Goal: Task Accomplishment & Management: Manage account settings

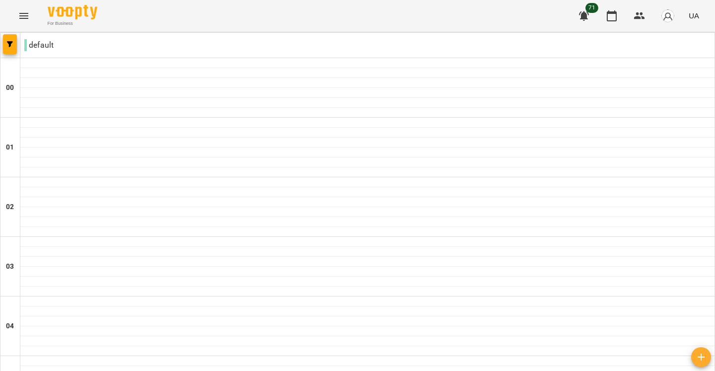
scroll to position [1107, 0]
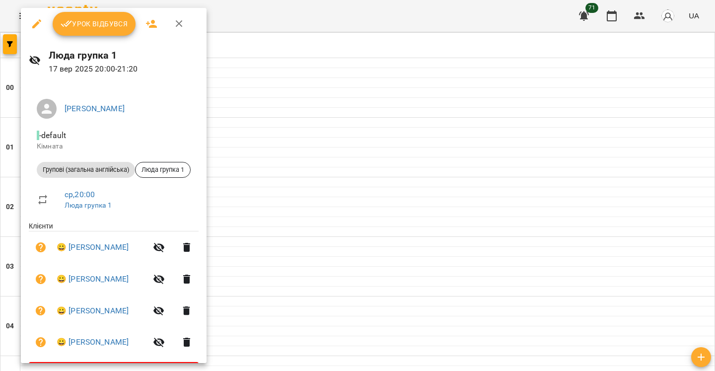
click at [95, 24] on span "Урок відбувся" at bounding box center [95, 24] width 68 height 12
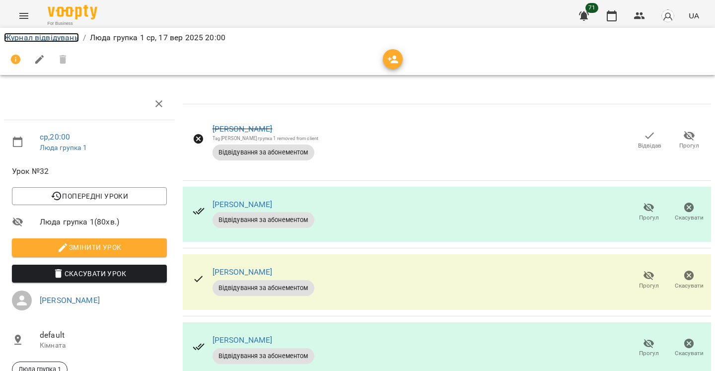
click at [25, 40] on link "Журнал відвідувань" at bounding box center [41, 37] width 75 height 9
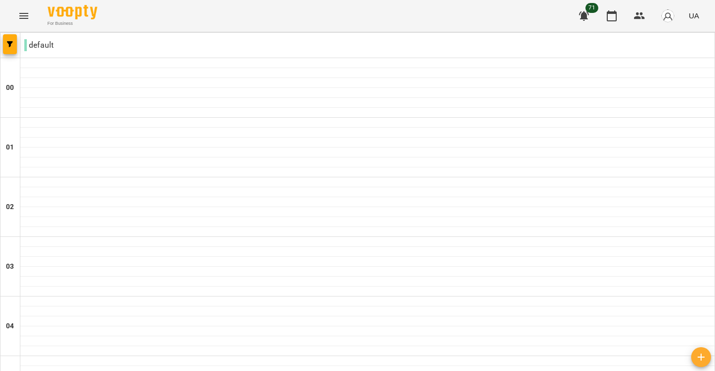
scroll to position [1015, 0]
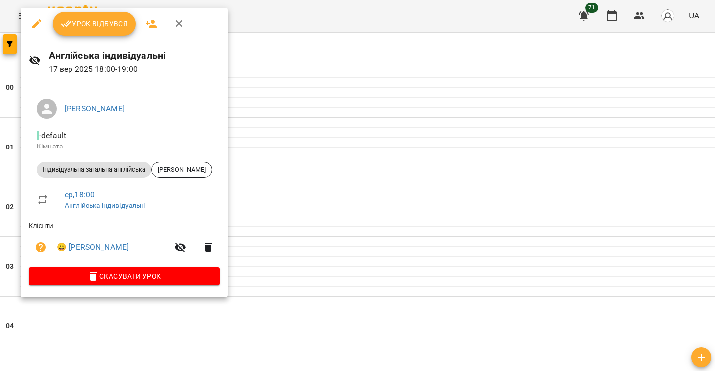
click at [137, 278] on span "Скасувати Урок" at bounding box center [124, 276] width 175 height 12
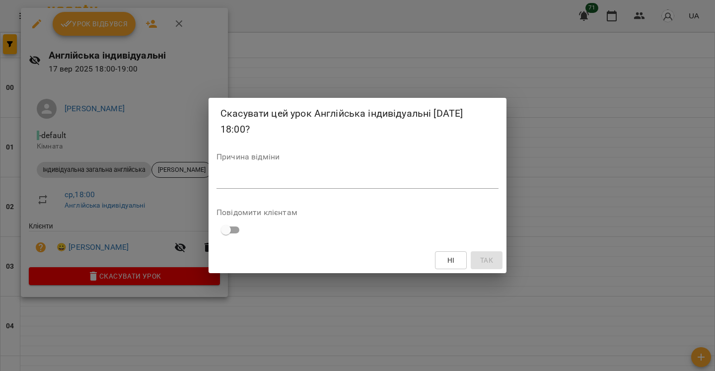
click at [309, 184] on textarea at bounding box center [357, 180] width 282 height 9
type textarea "*"
click at [487, 262] on span "Так" at bounding box center [486, 260] width 13 height 12
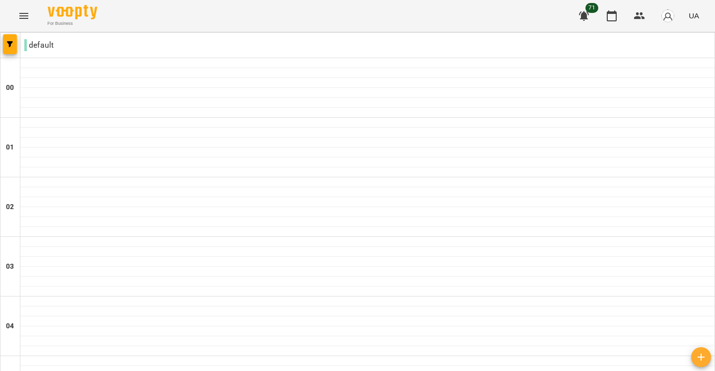
scroll to position [843, 0]
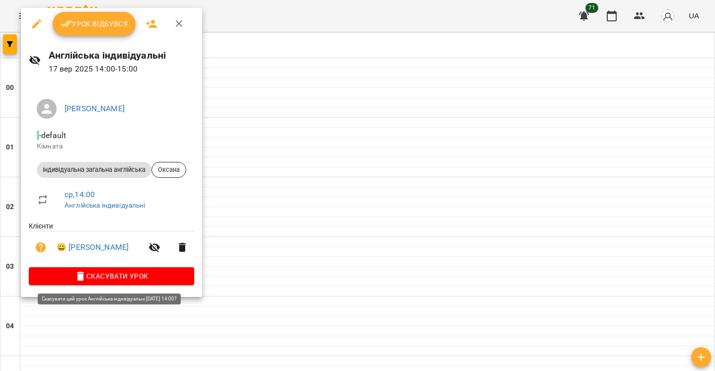
click at [137, 280] on span "Скасувати Урок" at bounding box center [111, 276] width 149 height 12
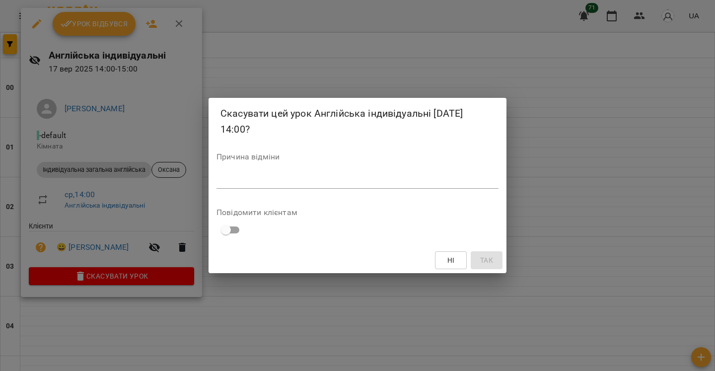
click at [225, 182] on textarea at bounding box center [357, 180] width 282 height 9
type textarea "*"
click at [485, 252] on button "Так" at bounding box center [487, 260] width 32 height 18
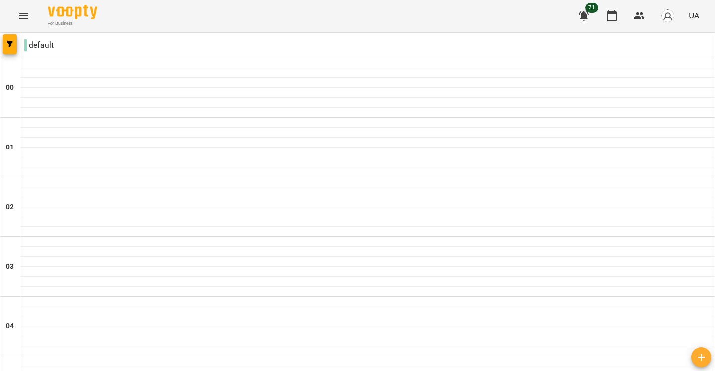
scroll to position [652, 0]
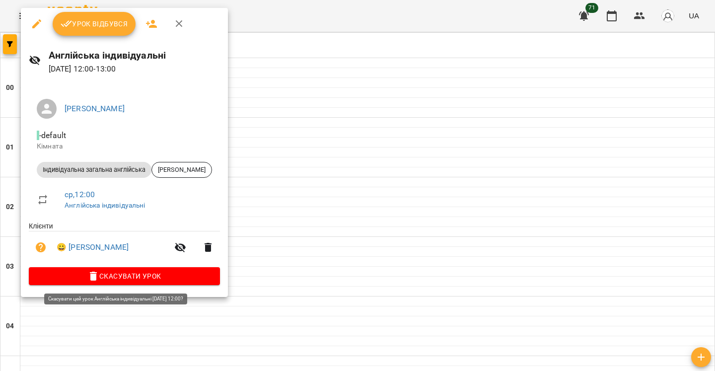
click at [142, 276] on span "Скасувати Урок" at bounding box center [124, 276] width 175 height 12
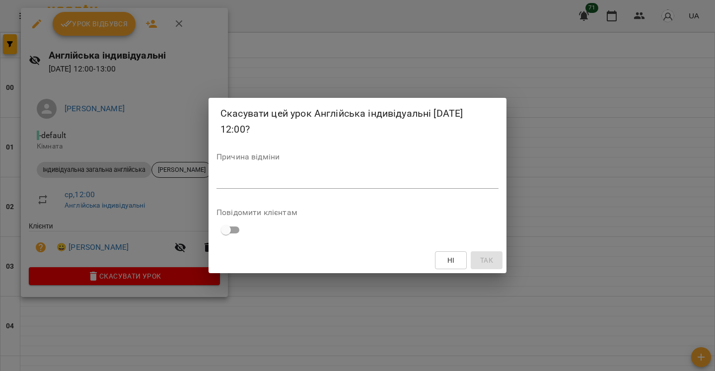
click at [273, 180] on textarea at bounding box center [357, 180] width 282 height 9
type textarea "*"
click at [487, 258] on span "Так" at bounding box center [486, 260] width 13 height 12
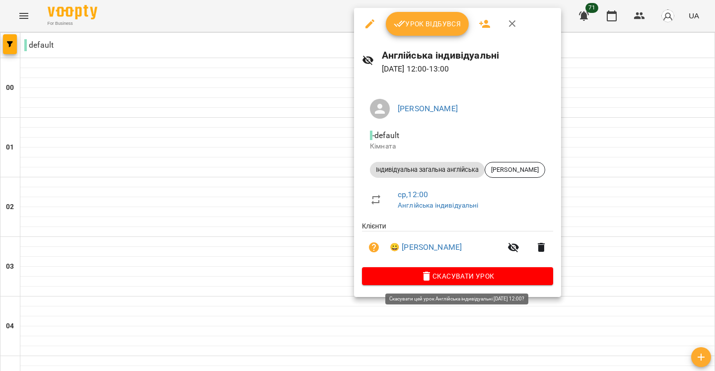
click at [432, 278] on icon "button" at bounding box center [427, 276] width 12 height 12
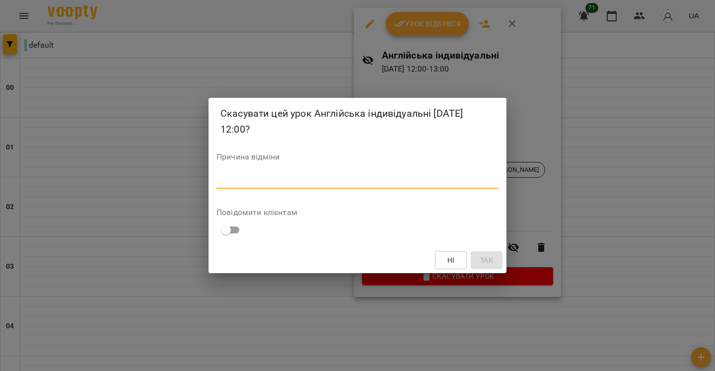
click at [359, 184] on textarea at bounding box center [357, 180] width 282 height 9
type textarea "*"
click at [496, 260] on button "Так" at bounding box center [487, 260] width 32 height 18
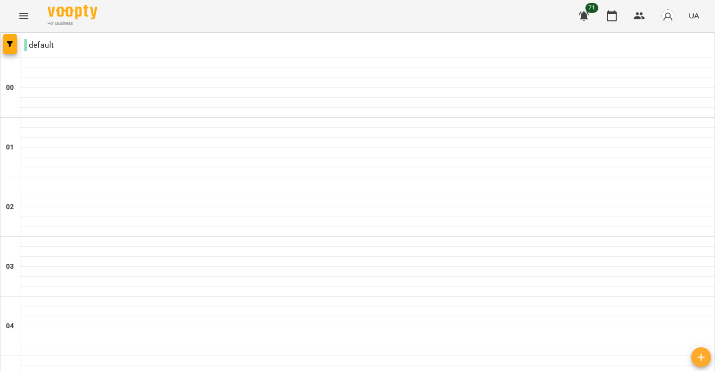
scroll to position [556, 0]
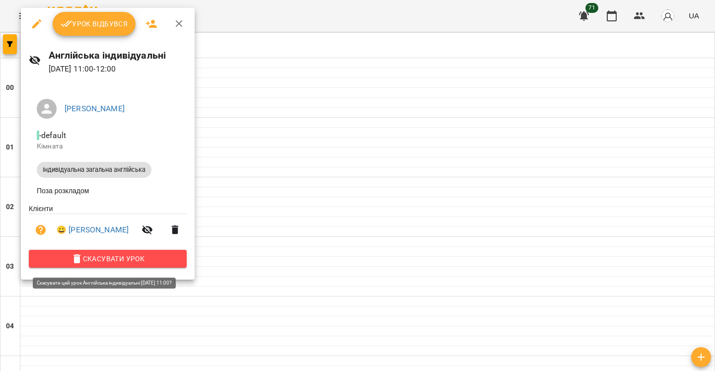
click at [165, 258] on span "Скасувати Урок" at bounding box center [108, 259] width 142 height 12
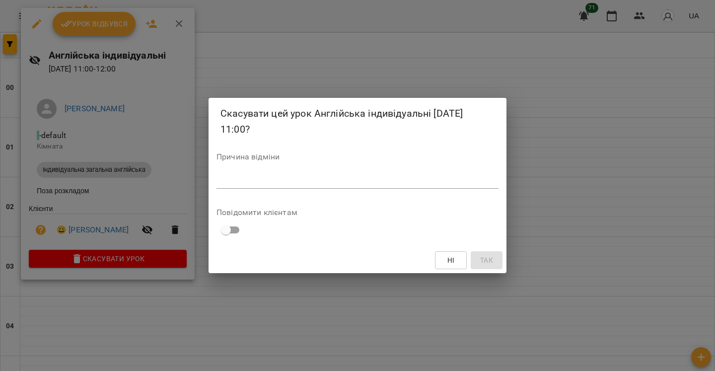
click at [302, 185] on div "*" at bounding box center [357, 181] width 282 height 16
type textarea "*"
click at [482, 257] on span "Так" at bounding box center [486, 260] width 13 height 12
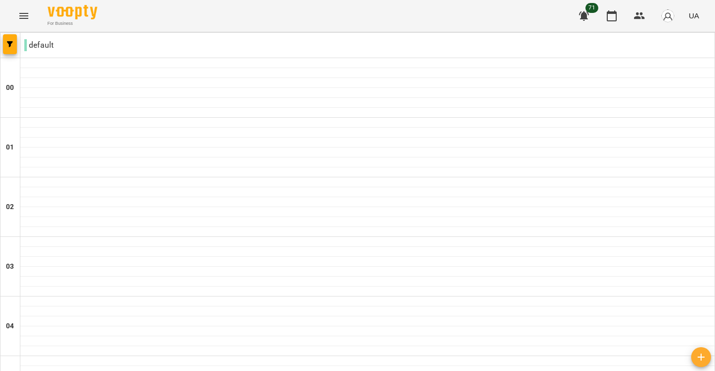
scroll to position [483, 0]
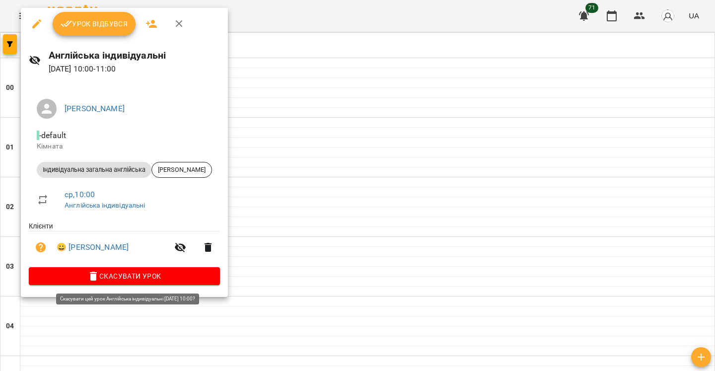
click at [148, 274] on span "Скасувати Урок" at bounding box center [124, 276] width 175 height 12
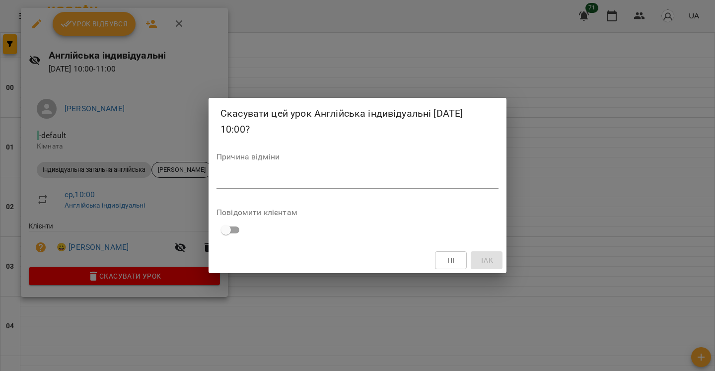
click at [263, 177] on textarea at bounding box center [357, 180] width 282 height 9
type textarea "*"
click at [488, 260] on span "Так" at bounding box center [486, 260] width 13 height 12
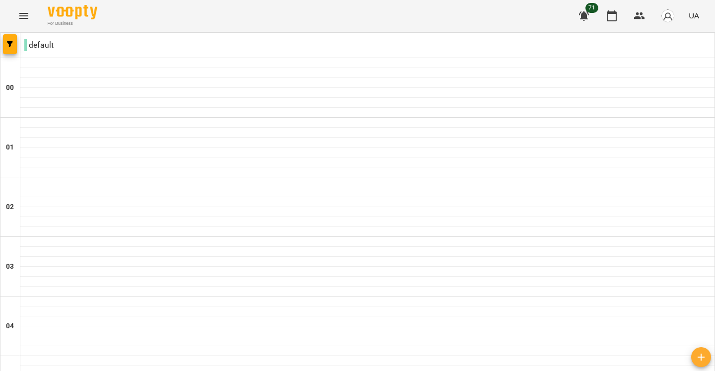
scroll to position [1124, 0]
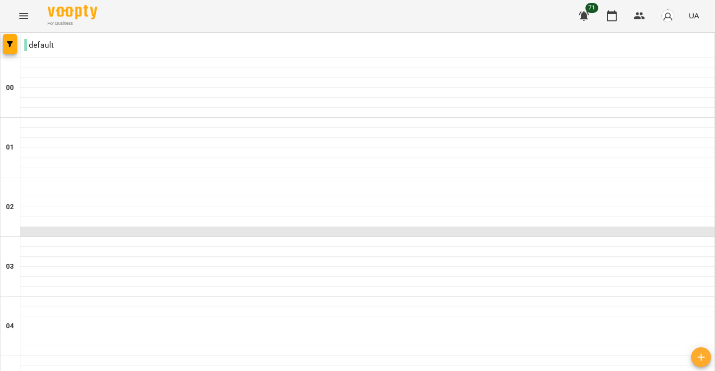
scroll to position [1102, 0]
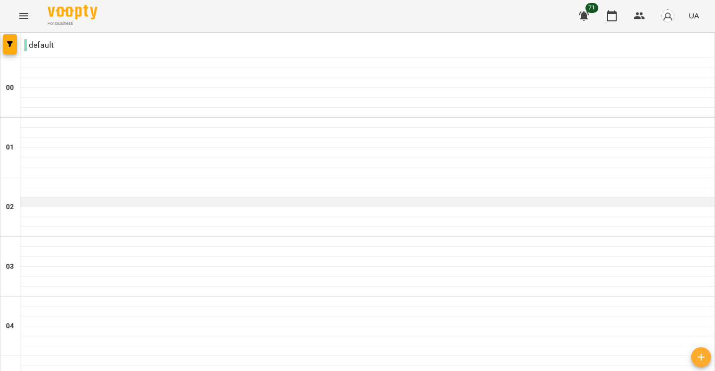
scroll to position [1047, 0]
